Goal: Find specific page/section: Find specific page/section

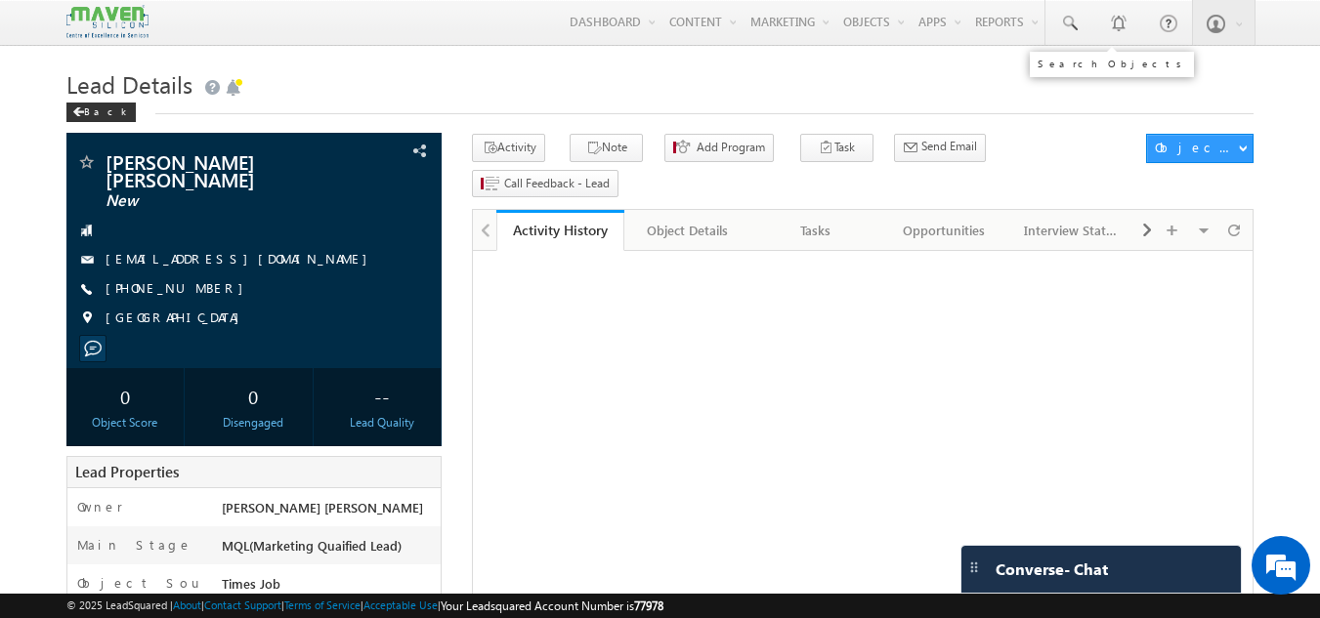
click at [1065, 23] on span at bounding box center [1069, 24] width 20 height 20
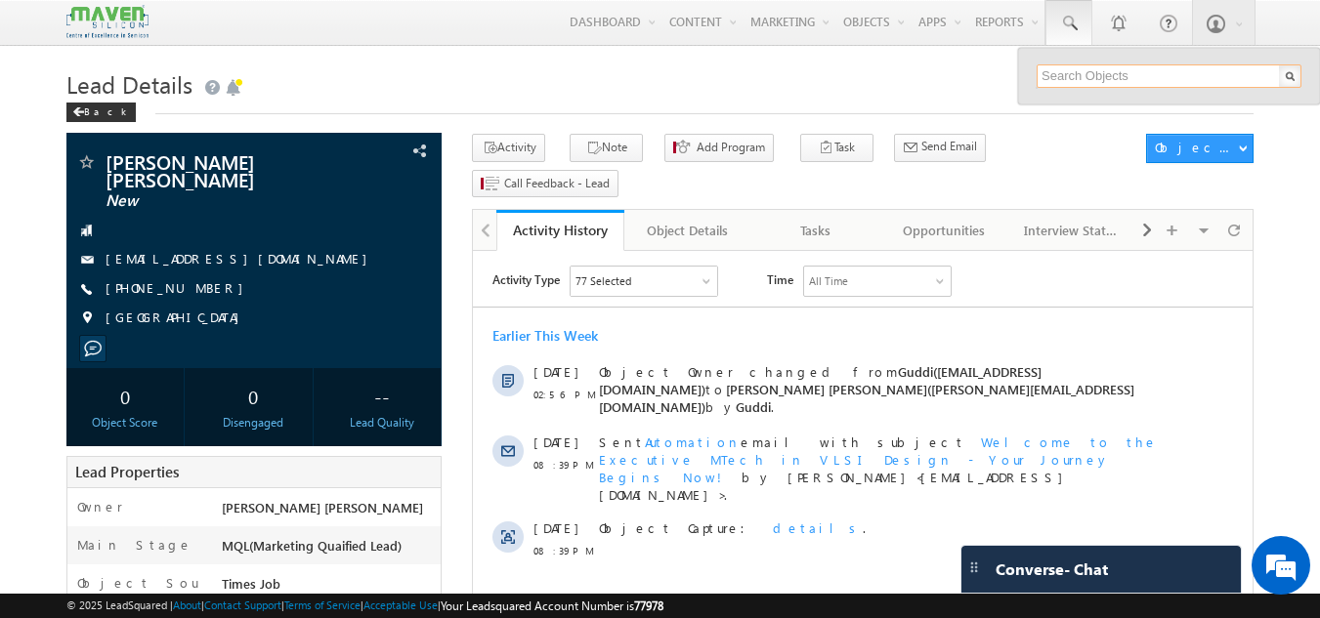
click at [1066, 72] on input "text" at bounding box center [1169, 75] width 265 height 23
paste input "[EMAIL_ADDRESS][DOMAIN_NAME]"
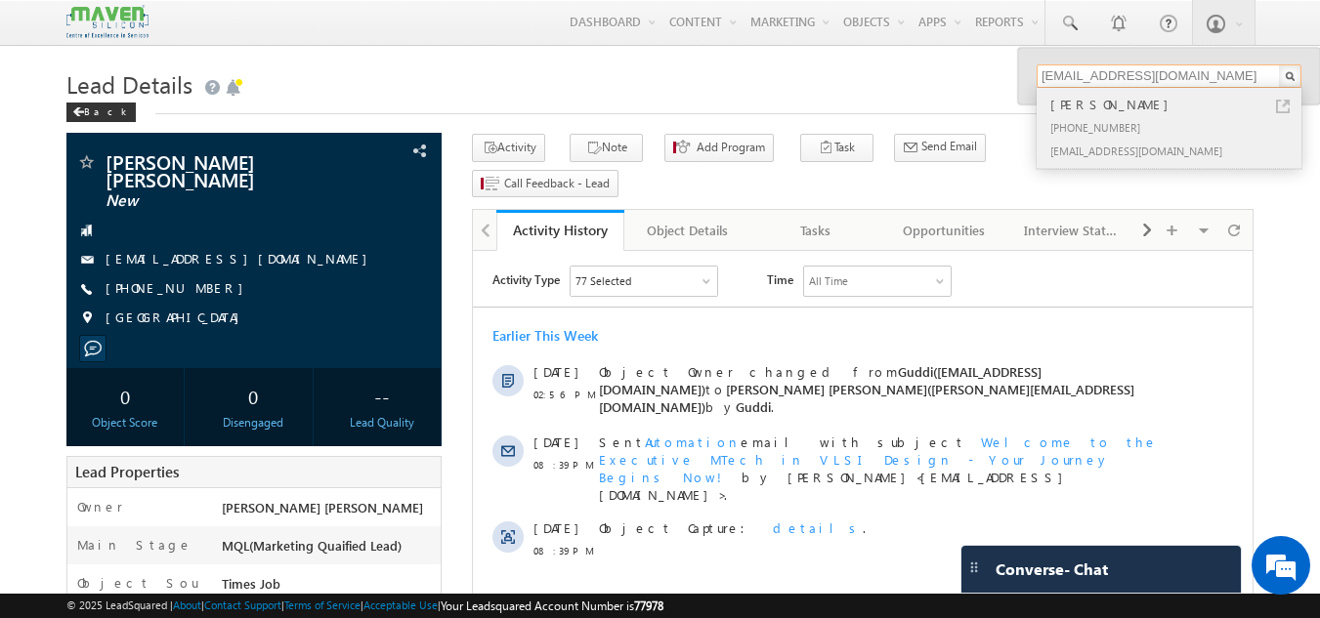
type input "[EMAIL_ADDRESS][DOMAIN_NAME]"
click at [1085, 125] on div "[PHONE_NUMBER]" at bounding box center [1177, 126] width 262 height 23
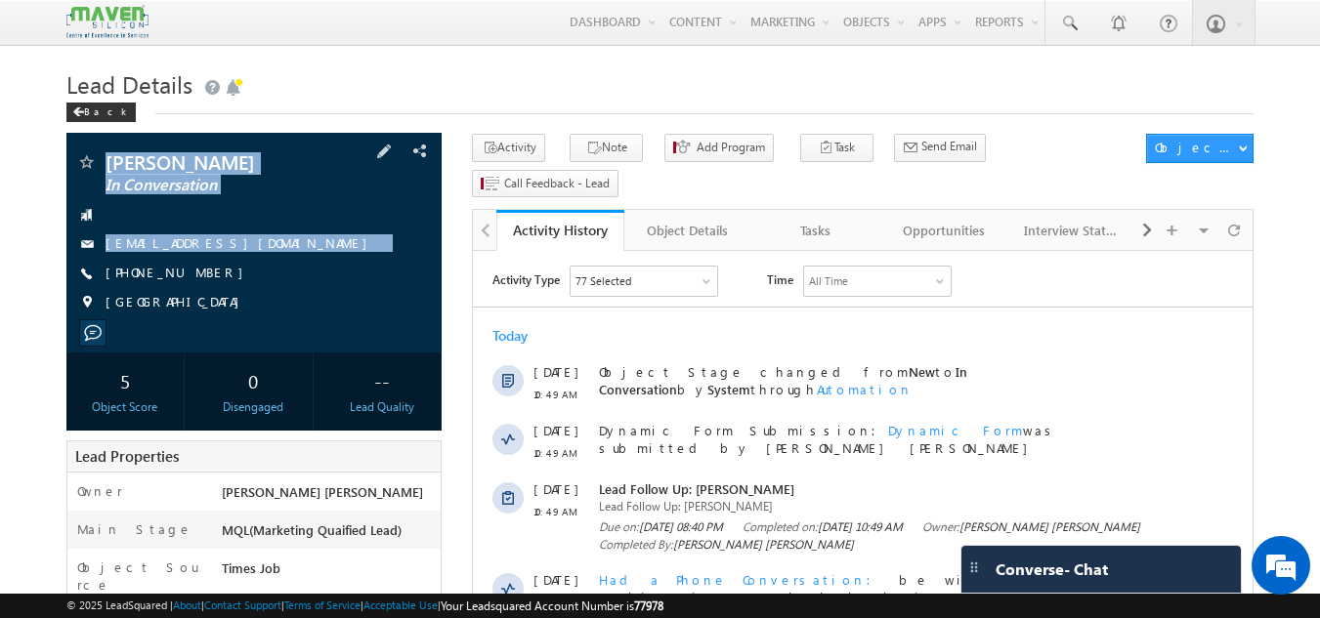
drag, startPoint x: 102, startPoint y: 152, endPoint x: 204, endPoint y: 278, distance: 162.5
click at [204, 278] on div "[PERSON_NAME] In Conversation [EMAIL_ADDRESS][DOMAIN_NAME] [GEOGRAPHIC_DATA]" at bounding box center [254, 243] width 376 height 220
click at [204, 278] on div "[PHONE_NUMBER]" at bounding box center [254, 274] width 357 height 20
drag, startPoint x: 204, startPoint y: 278, endPoint x: 129, endPoint y: 164, distance: 136.8
click at [129, 164] on div "[PERSON_NAME] In Conversation [EMAIL_ADDRESS][DOMAIN_NAME] [PHONE_NUMBER]" at bounding box center [254, 237] width 357 height 170
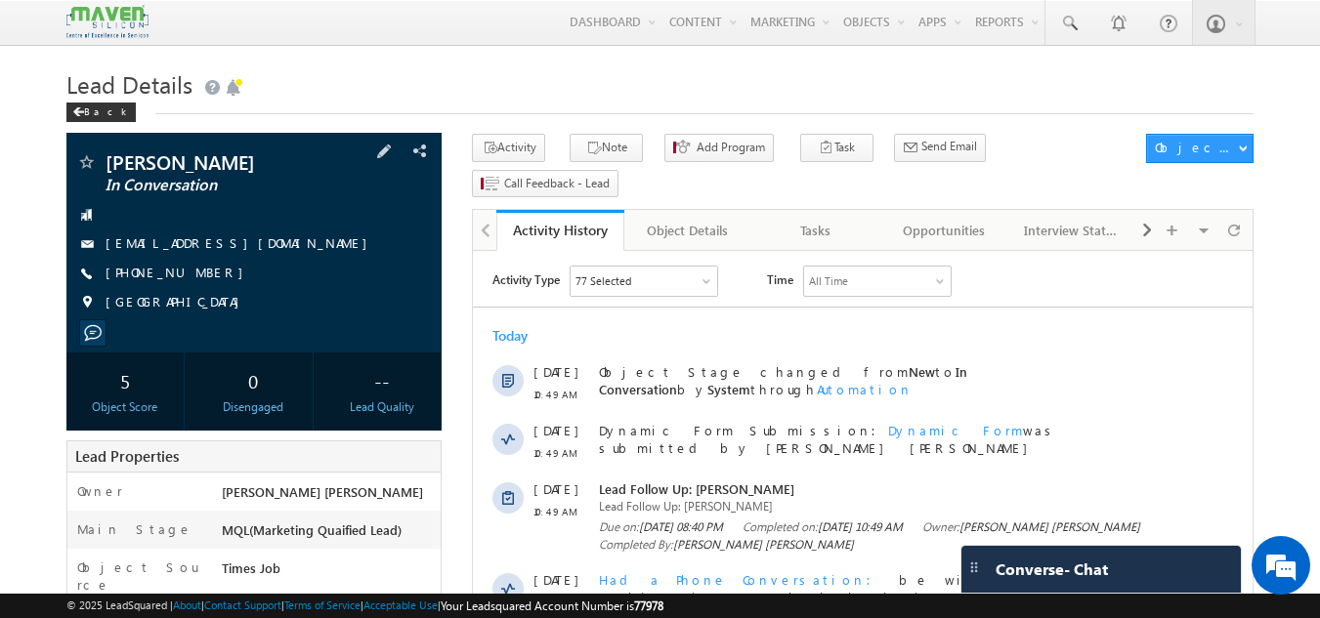
click at [101, 147] on div "[PERSON_NAME] In Conversation [EMAIL_ADDRESS][DOMAIN_NAME] [GEOGRAPHIC_DATA]" at bounding box center [254, 243] width 376 height 220
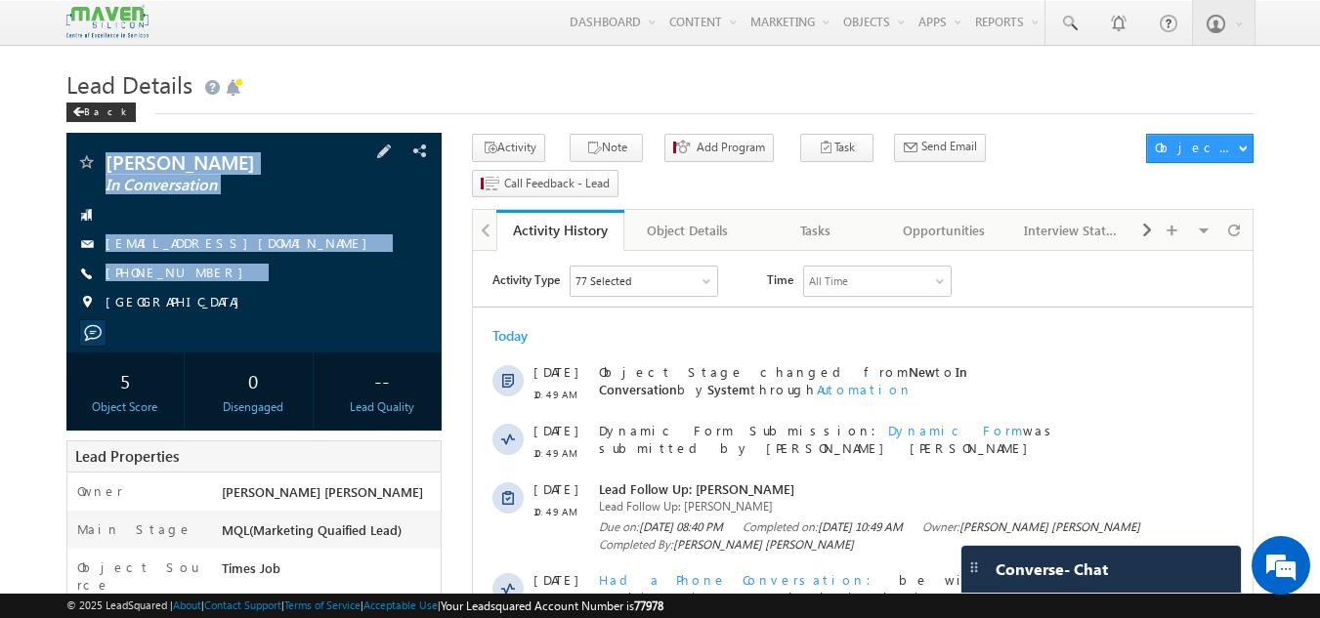
drag, startPoint x: 101, startPoint y: 147, endPoint x: 206, endPoint y: 290, distance: 178.2
click at [206, 290] on div "[PERSON_NAME] In Conversation [EMAIL_ADDRESS][DOMAIN_NAME] [GEOGRAPHIC_DATA]" at bounding box center [254, 243] width 376 height 220
copy div "[PERSON_NAME] In Conversation [EMAIL_ADDRESS][DOMAIN_NAME] [PHONE_NUMBER]"
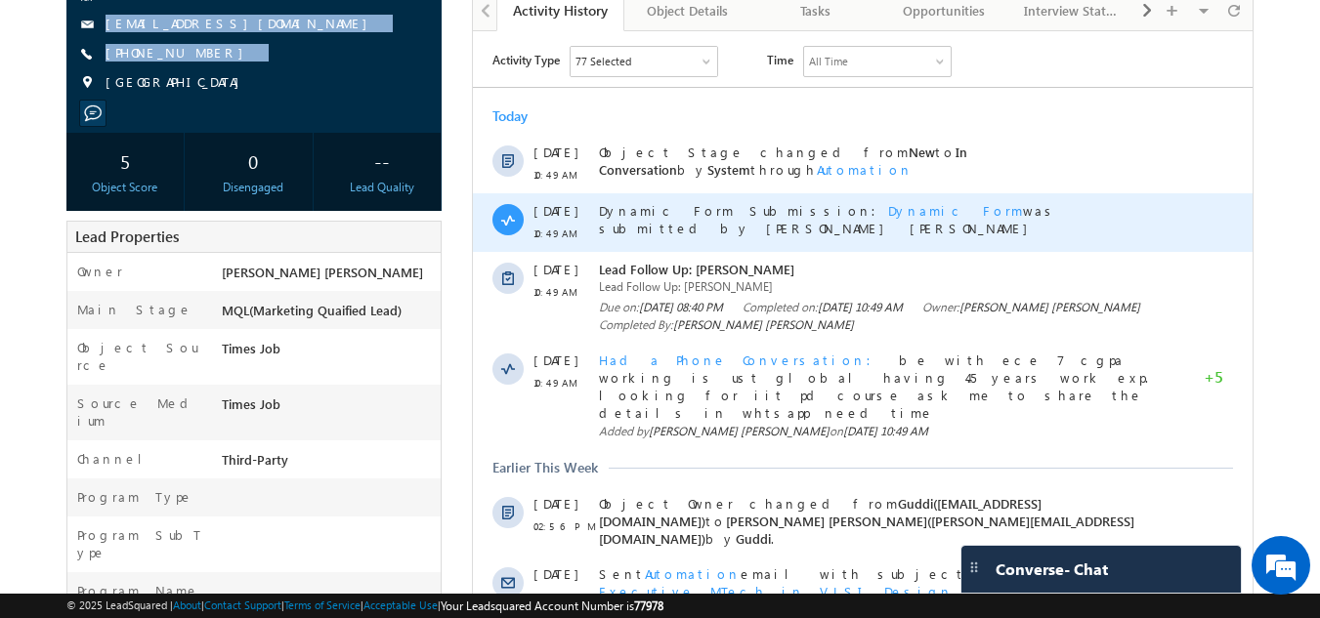
scroll to position [221, 0]
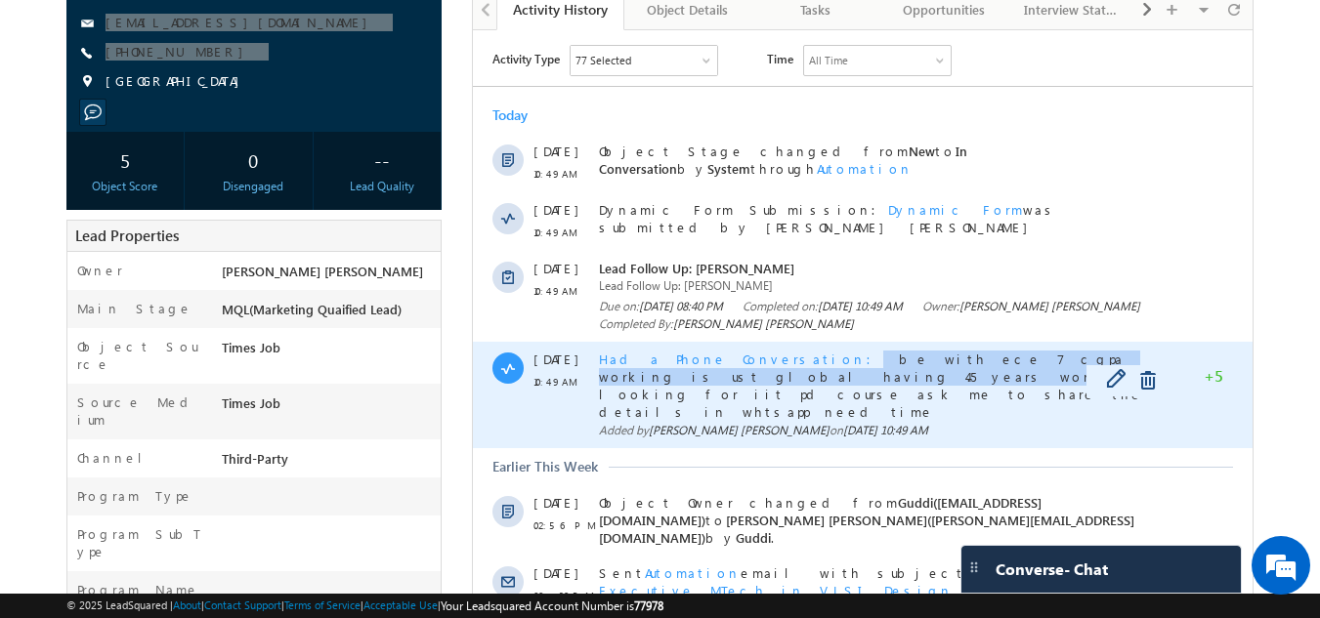
drag, startPoint x: 754, startPoint y: 352, endPoint x: 1135, endPoint y: 355, distance: 381.0
click at [1135, 355] on div "Had a Phone Conversation be with ece 7 cgpa working is ust global having 4.5 ye…" at bounding box center [884, 385] width 571 height 68
copy div "be with ece 7 cgpa working is ust global having 4.5 years work exp."
